Goal: Task Accomplishment & Management: Use online tool/utility

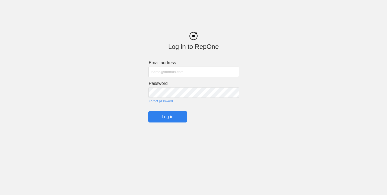
click at [215, 71] on input "text" at bounding box center [193, 72] width 91 height 10
type input "[PERSON_NAME][EMAIL_ADDRESS][DOMAIN_NAME]"
click at [165, 116] on input "Log in" at bounding box center [167, 116] width 39 height 11
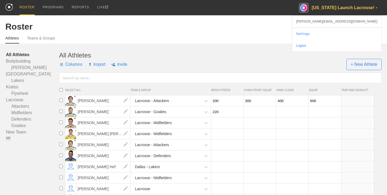
click at [352, 9] on div "[US_STATE] Launch Lacrosse! ▼" at bounding box center [340, 7] width 83 height 15
click at [367, 4] on div "[US_STATE] Launch Lacrosse! ▼" at bounding box center [340, 7] width 83 height 15
click at [370, 8] on div "[US_STATE] Launch Lacrosse! ▼" at bounding box center [340, 7] width 83 height 15
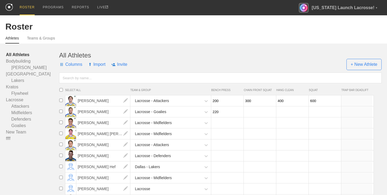
drag, startPoint x: 346, startPoint y: 9, endPoint x: 325, endPoint y: 16, distance: 23.0
click at [345, 9] on div "[US_STATE] Launch Lacrosse! ▼" at bounding box center [340, 7] width 83 height 15
click at [323, 22] on div "Roster" at bounding box center [193, 27] width 376 height 10
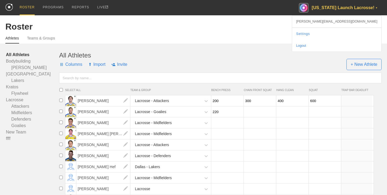
click at [330, 10] on div "[US_STATE] Launch Lacrosse! ▼" at bounding box center [340, 7] width 83 height 15
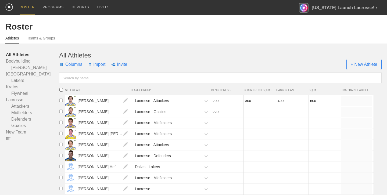
click at [176, 43] on div "Athletes Teams & Groups" at bounding box center [193, 38] width 376 height 12
click at [215, 37] on div "Athletes Teams & Groups" at bounding box center [193, 38] width 376 height 12
click at [54, 8] on div "PROGRAMS" at bounding box center [53, 7] width 21 height 15
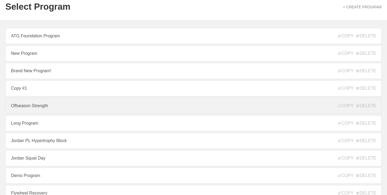
scroll to position [26, 0]
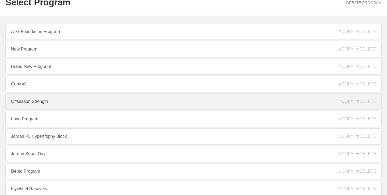
click at [47, 102] on link "Offseason Strength" at bounding box center [193, 101] width 376 height 16
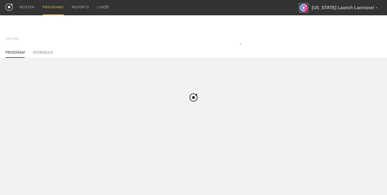
type textarea "x"
type input "Offseason Strength"
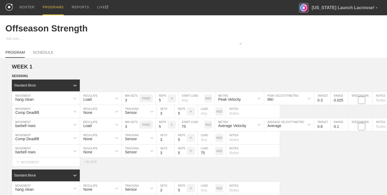
click at [277, 7] on div "ROSTER PROGRAMS REPORTS LIVE [US_STATE] Launch Lacrosse! ▼ [PERSON_NAME][EMAIL_…" at bounding box center [193, 7] width 376 height 15
click at [279, 44] on div at bounding box center [193, 41] width 387 height 10
click at [241, 21] on div "Offseason Strength" at bounding box center [193, 28] width 376 height 26
click at [247, 6] on div "ROSTER PROGRAMS REPORTS LIVE [US_STATE] Launch Lacrosse! ▼ [PERSON_NAME][EMAIL_…" at bounding box center [193, 7] width 376 height 15
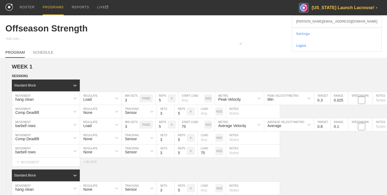
click at [359, 8] on div "[US_STATE] Launch Lacrosse! ▼" at bounding box center [340, 7] width 83 height 15
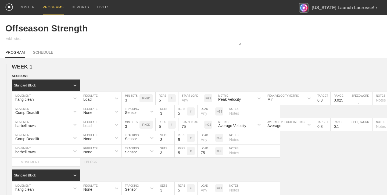
click at [263, 54] on div "PROGRAM SCHEDULE" at bounding box center [193, 52] width 376 height 12
click at [31, 5] on div "ROSTER" at bounding box center [27, 7] width 15 height 15
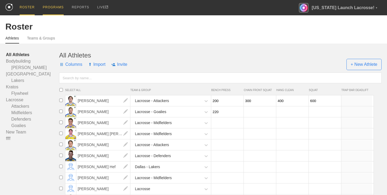
click at [55, 10] on div "PROGRAMS" at bounding box center [53, 7] width 21 height 15
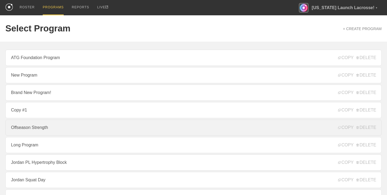
click at [262, 126] on link "Offseason Strength" at bounding box center [193, 128] width 376 height 16
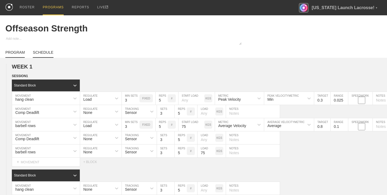
click at [45, 52] on link "SCHEDULE" at bounding box center [43, 54] width 20 height 8
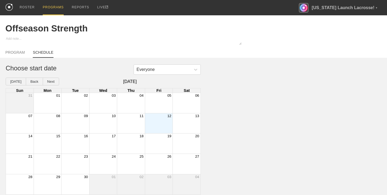
click at [155, 115] on div "12" at bounding box center [159, 115] width 28 height 5
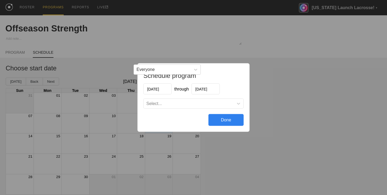
click at [180, 108] on div "Select..." at bounding box center [194, 104] width 100 height 10
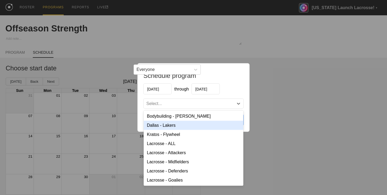
click at [153, 51] on div "Schedule program [DATE] through [DATE] option Dallas - Lakers focused, 2 of 8. …" at bounding box center [193, 97] width 387 height 195
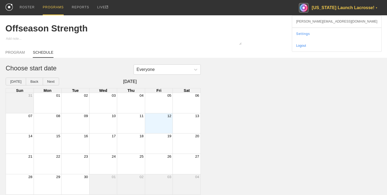
click at [334, 6] on div "[US_STATE] Launch Lacrosse! ▼" at bounding box center [340, 7] width 83 height 15
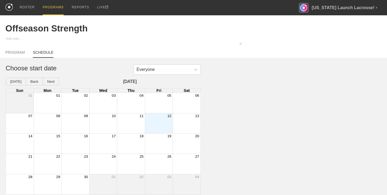
click at [173, 19] on div "Offseason Strength" at bounding box center [193, 28] width 376 height 26
click at [18, 54] on link "PROGRAM" at bounding box center [14, 54] width 19 height 8
type textarea "x"
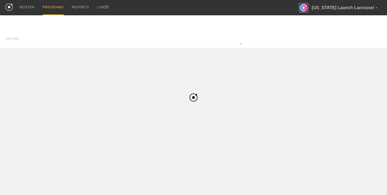
type textarea "x"
type input "Offseason Strength"
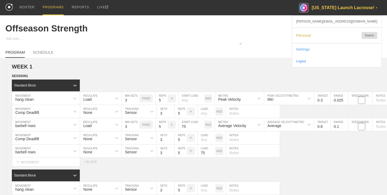
click at [348, 9] on div "[US_STATE] Launch Lacrosse! ▼" at bounding box center [340, 7] width 83 height 15
click at [351, 37] on span "Personal" at bounding box center [326, 35] width 60 height 4
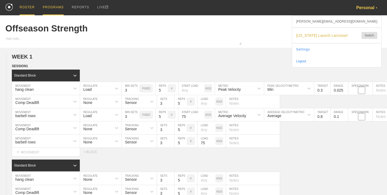
click at [24, 7] on div "ROSTER" at bounding box center [27, 7] width 15 height 15
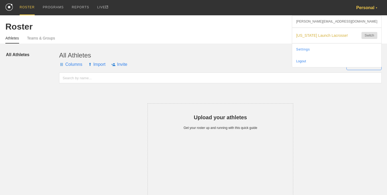
scroll to position [1, 0]
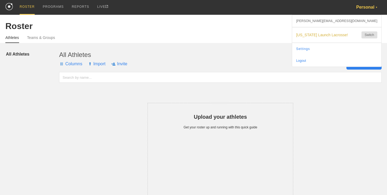
click at [367, 67] on span "+ New Athlete" at bounding box center [363, 63] width 35 height 11
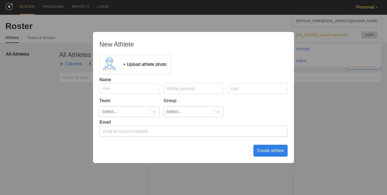
click at [142, 131] on input "email" at bounding box center [193, 131] width 188 height 11
click at [133, 89] on input "text" at bounding box center [129, 88] width 60 height 11
type input "Harrison"
type input "Hefele"
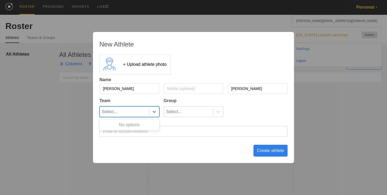
click at [133, 108] on div "Select..." at bounding box center [124, 112] width 49 height 10
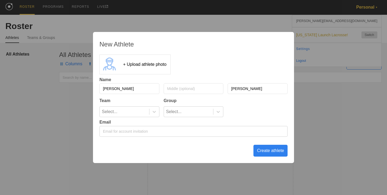
click at [166, 99] on div "Group" at bounding box center [194, 100] width 60 height 5
click at [154, 134] on input "email" at bounding box center [193, 131] width 188 height 11
type input "[PERSON_NAME][EMAIL_ADDRESS][DOMAIN_NAME]"
click at [279, 152] on div "Create athlete" at bounding box center [270, 151] width 34 height 12
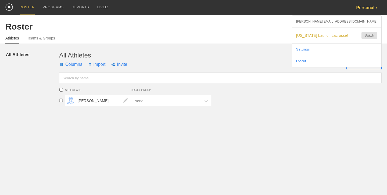
scroll to position [0, 0]
click at [369, 2] on div "Personal ▼" at bounding box center [369, 7] width 26 height 15
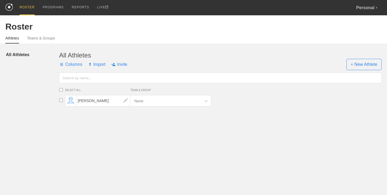
click at [337, 34] on span "[US_STATE] Launch Lacrosse!" at bounding box center [326, 35] width 60 height 4
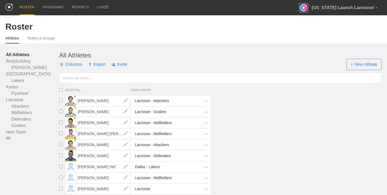
click at [232, 27] on div "Roster" at bounding box center [193, 27] width 376 height 10
click at [350, 39] on div "Personal Switch" at bounding box center [336, 35] width 89 height 15
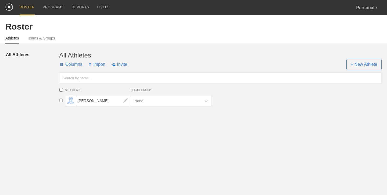
click at [143, 59] on div "Columns Import Invite + New Athlete" at bounding box center [220, 64] width 322 height 11
click at [56, 8] on div "PROGRAMS" at bounding box center [53, 7] width 21 height 15
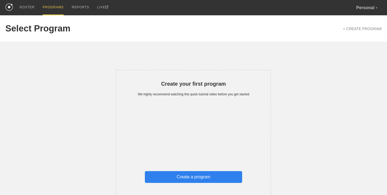
click at [205, 176] on div "Create a program" at bounding box center [193, 177] width 97 height 12
type textarea "x"
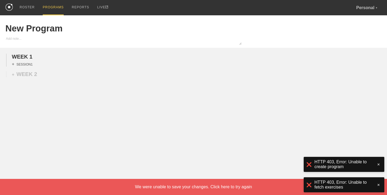
click at [21, 64] on div "+ SESSION 1" at bounding box center [22, 64] width 21 height 5
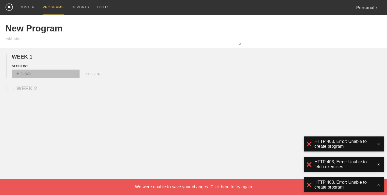
click at [56, 72] on div "+ BLOCK" at bounding box center [46, 74] width 68 height 9
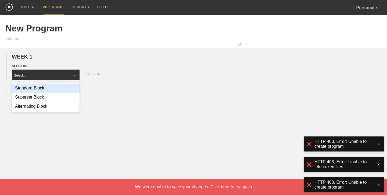
click at [61, 86] on div "Standard Block" at bounding box center [46, 88] width 68 height 9
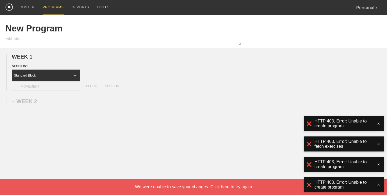
click at [58, 86] on div "+ MOVEMENT" at bounding box center [46, 86] width 68 height 9
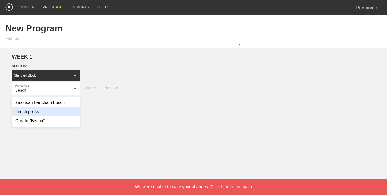
click at [50, 113] on div "bench press" at bounding box center [46, 111] width 68 height 9
type input "Bench"
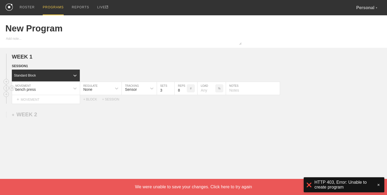
click at [134, 91] on div "Sensor" at bounding box center [131, 89] width 12 height 4
click at [122, 90] on div "Sensor" at bounding box center [134, 88] width 25 height 9
click at [117, 91] on icon at bounding box center [116, 88] width 5 height 5
click at [107, 113] on div "Load" at bounding box center [100, 111] width 41 height 9
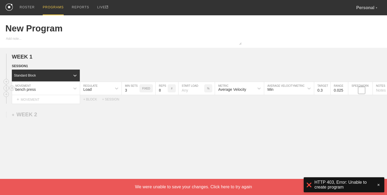
click at [190, 91] on input "number" at bounding box center [191, 88] width 26 height 13
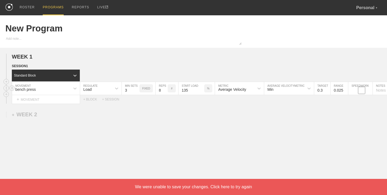
type input "135"
click at [327, 89] on input "0.4" at bounding box center [322, 88] width 16 height 13
click at [327, 89] on input "0.5" at bounding box center [322, 88] width 16 height 13
click at [327, 89] on input "0.6" at bounding box center [322, 88] width 16 height 13
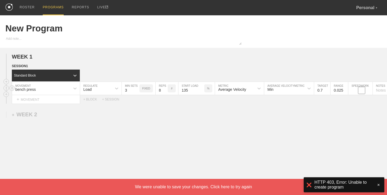
type input "0.7"
click at [327, 89] on input "0.7" at bounding box center [322, 88] width 16 height 13
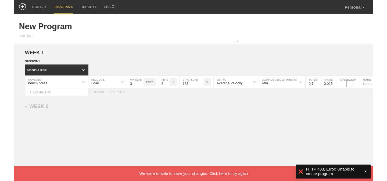
scroll to position [3, 0]
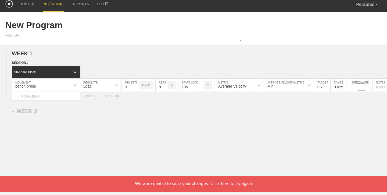
click at [226, 179] on div "We were unable to save your changes. Click here to try again" at bounding box center [193, 184] width 387 height 16
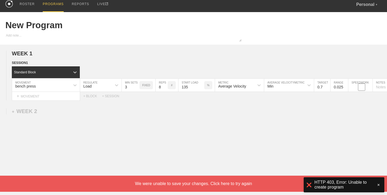
click at [226, 179] on div "We were unable to save your changes. Click here to try again" at bounding box center [193, 184] width 387 height 16
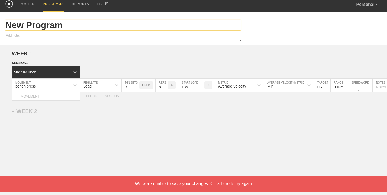
click at [52, 24] on input "New Program" at bounding box center [122, 25] width 235 height 10
type input "T"
type textarea "x"
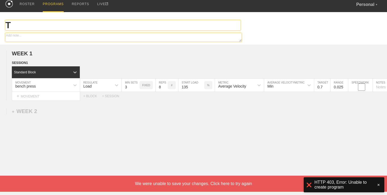
type input "Te"
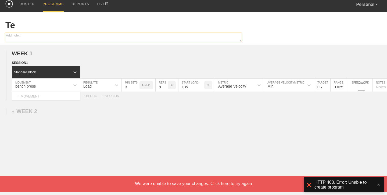
type textarea "x"
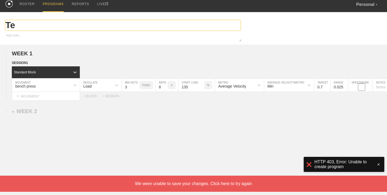
type input "Tee"
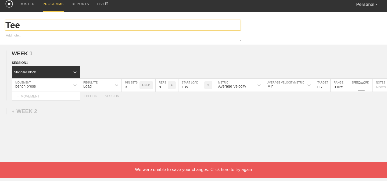
type textarea "x"
type input "Te"
type textarea "x"
type input "Tes"
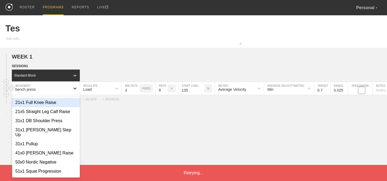
click at [77, 88] on icon at bounding box center [74, 88] width 5 height 5
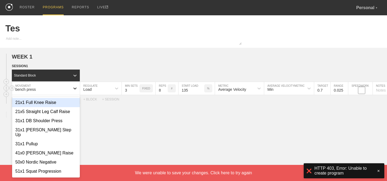
click at [77, 88] on icon at bounding box center [74, 88] width 5 height 5
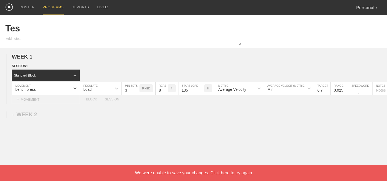
click at [32, 98] on div "+ MOVEMENT" at bounding box center [46, 99] width 68 height 9
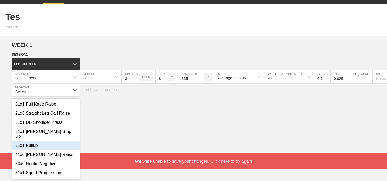
scroll to position [90, 0]
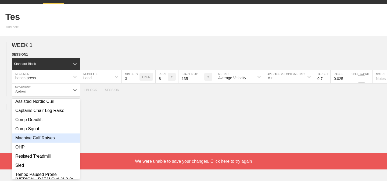
click at [58, 134] on div "Machine Calf Raises" at bounding box center [46, 138] width 68 height 9
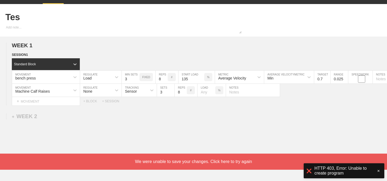
scroll to position [0, 0]
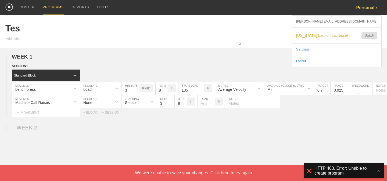
click at [366, 9] on div "Personal ▼" at bounding box center [369, 7] width 26 height 15
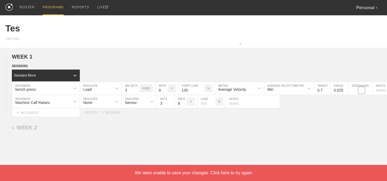
click at [341, 36] on span "[US_STATE] Launch Lacrosse!" at bounding box center [326, 35] width 60 height 4
click at [27, 10] on div "ROSTER" at bounding box center [27, 7] width 15 height 15
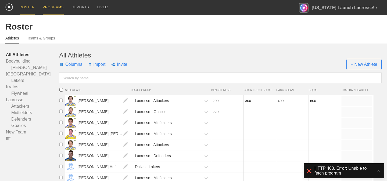
click at [53, 8] on div "PROGRAMS" at bounding box center [53, 7] width 21 height 15
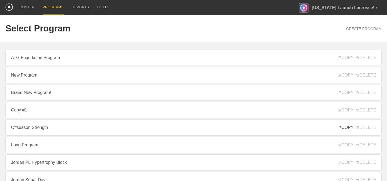
click at [349, 126] on span "COPY" at bounding box center [345, 127] width 15 height 5
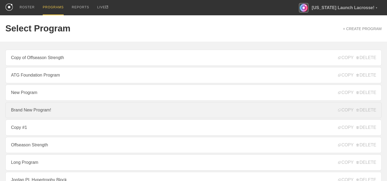
click at [65, 117] on link "Brand New Program!" at bounding box center [193, 110] width 376 height 16
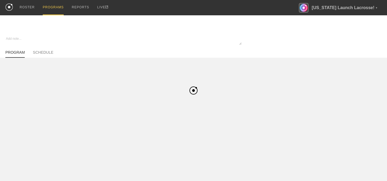
type textarea "x"
type input "Brand New Program!"
type textarea "fda"
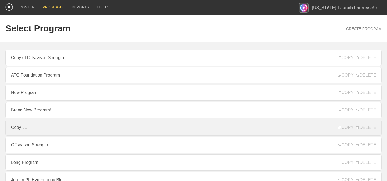
click at [46, 127] on link "Copy #1" at bounding box center [193, 128] width 376 height 16
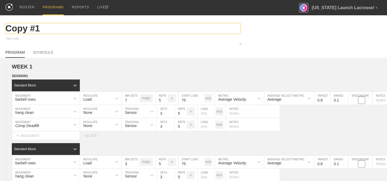
type textarea "x"
click at [41, 27] on input "Copy #1" at bounding box center [122, 28] width 235 height 10
type input "Off- Season Program 2"
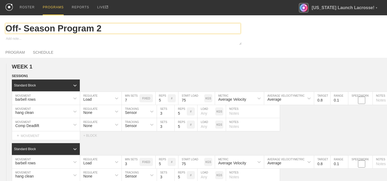
type textarea "x"
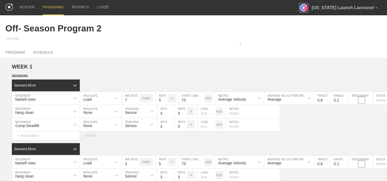
click at [264, 32] on div "Off- Season Program 2" at bounding box center [193, 28] width 376 height 26
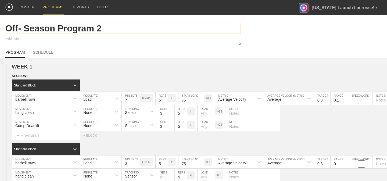
click at [25, 27] on input "Off- Season Program 2" at bounding box center [122, 28] width 235 height 10
type input "Off-Season Program 2"
type textarea "x"
type input "Off-Season Program 2"
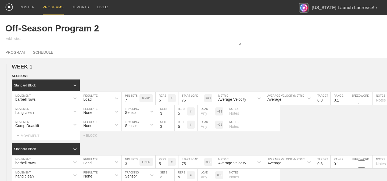
click at [278, 32] on div "Off-Season Program 2" at bounding box center [193, 28] width 376 height 26
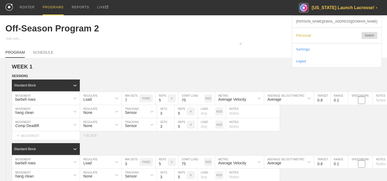
click at [333, 6] on div "[US_STATE] Launch Lacrosse! ▼" at bounding box center [340, 7] width 83 height 15
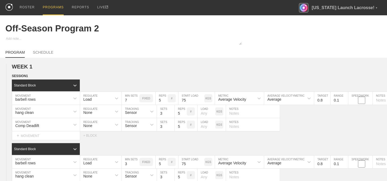
click at [341, 33] on span "Personal" at bounding box center [326, 35] width 60 height 4
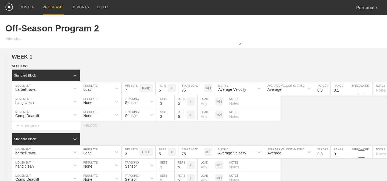
click at [48, 8] on div "PROGRAMS" at bounding box center [53, 7] width 21 height 15
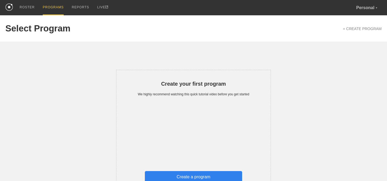
click at [344, 33] on div "Florida Launch Lacrosse! Switch" at bounding box center [336, 35] width 89 height 15
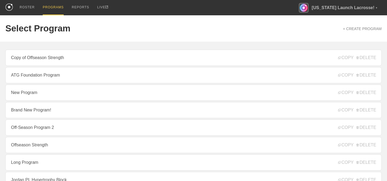
click at [298, 28] on div "Select Program + CREATE PROGRAM" at bounding box center [193, 28] width 376 height 26
click at [351, 37] on span "Personal" at bounding box center [326, 35] width 60 height 4
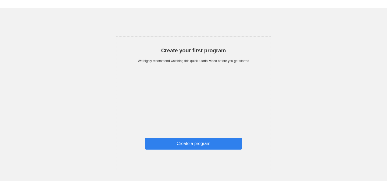
scroll to position [49, 0]
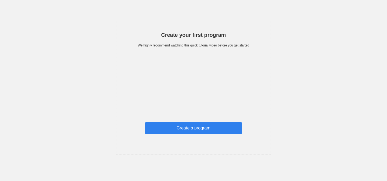
click at [192, 125] on div "Create a program" at bounding box center [193, 128] width 97 height 12
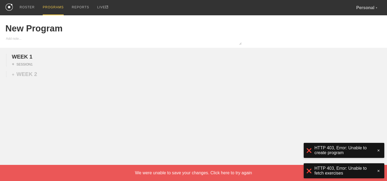
click at [344, 34] on span "[US_STATE] Launch Lacrosse!" at bounding box center [326, 35] width 60 height 4
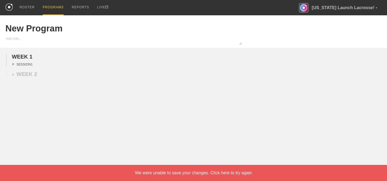
click at [23, 64] on div "+ SESSION 1" at bounding box center [22, 64] width 21 height 5
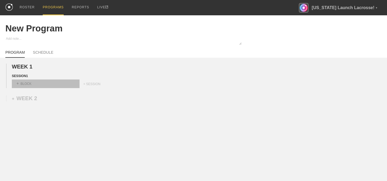
click at [28, 83] on div "+ BLOCK" at bounding box center [46, 84] width 68 height 9
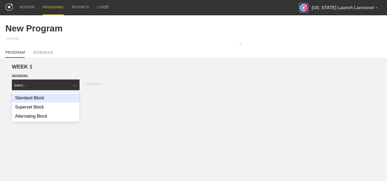
drag, startPoint x: 333, startPoint y: 28, endPoint x: 333, endPoint y: 16, distance: 12.1
click at [333, 24] on div "New Program" at bounding box center [193, 28] width 376 height 26
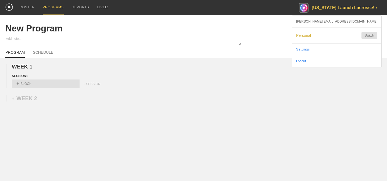
click at [333, 7] on div "[US_STATE] Launch Lacrosse! ▼" at bounding box center [340, 7] width 83 height 15
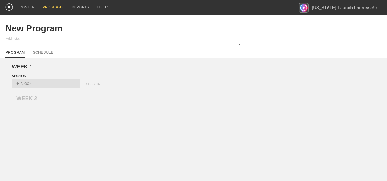
click at [345, 32] on div "Personal Switch" at bounding box center [336, 35] width 89 height 15
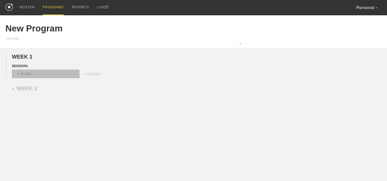
click at [27, 72] on div "+ BLOCK" at bounding box center [46, 74] width 68 height 9
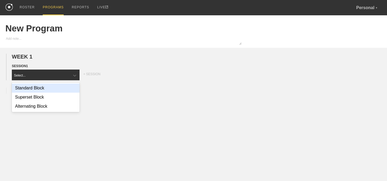
click at [35, 87] on div "Standard Block" at bounding box center [46, 88] width 68 height 9
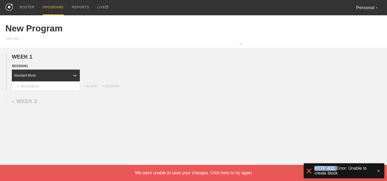
drag, startPoint x: 314, startPoint y: 168, endPoint x: 335, endPoint y: 168, distance: 21.0
click at [335, 168] on span "HTTP 403, Error: Unable to create block" at bounding box center [342, 171] width 56 height 10
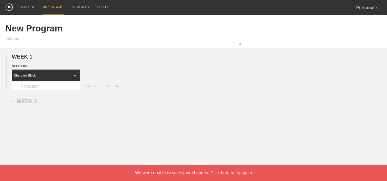
scroll to position [4, 0]
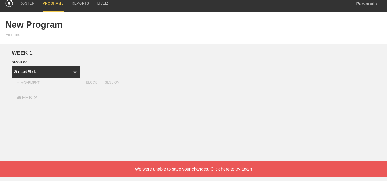
click at [57, 82] on div "+ MOVEMENT" at bounding box center [46, 82] width 68 height 9
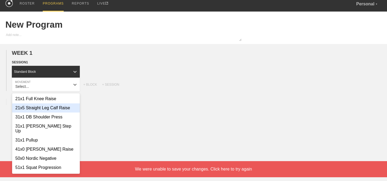
click at [39, 109] on div "21x5 Straight Leg Calf Raise" at bounding box center [46, 107] width 68 height 9
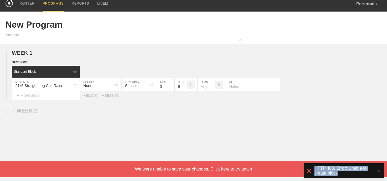
drag, startPoint x: 314, startPoint y: 168, endPoint x: 351, endPoint y: 175, distance: 37.2
click at [351, 175] on span "HTTP 403, Error: Unable to create block" at bounding box center [342, 171] width 56 height 10
copy span "HTTP 403, Error: Unable to create block"
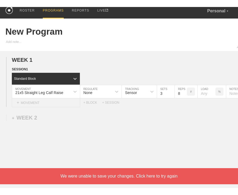
scroll to position [3, 0]
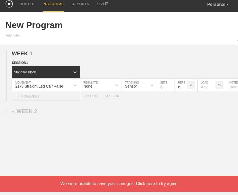
click at [31, 95] on div "+ MOVEMENT" at bounding box center [46, 96] width 68 height 9
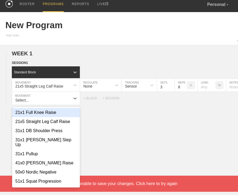
click at [36, 113] on div "21x1 Full Knee Raise" at bounding box center [46, 112] width 68 height 9
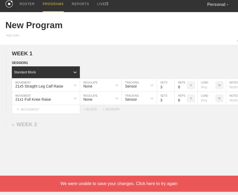
click at [56, 9] on div "PROGRAMS" at bounding box center [53, 4] width 21 height 15
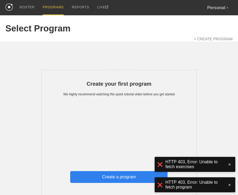
click at [113, 177] on div "Create a program" at bounding box center [118, 177] width 97 height 12
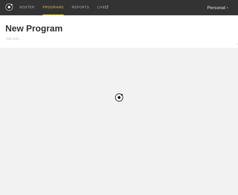
scroll to position [0, 1]
click at [25, 8] on div "ROSTER" at bounding box center [26, 7] width 15 height 15
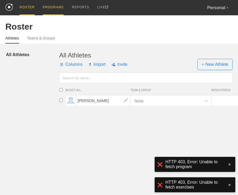
click at [51, 8] on div "PROGRAMS" at bounding box center [53, 7] width 21 height 15
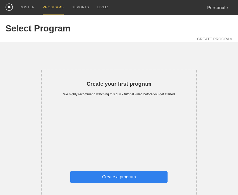
click at [117, 179] on div "Create a program" at bounding box center [118, 177] width 97 height 12
type textarea "x"
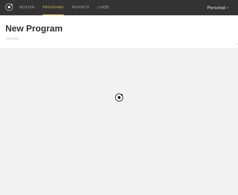
click at [49, 10] on div "PROGRAMS" at bounding box center [53, 7] width 21 height 15
